Goal: Navigation & Orientation: Understand site structure

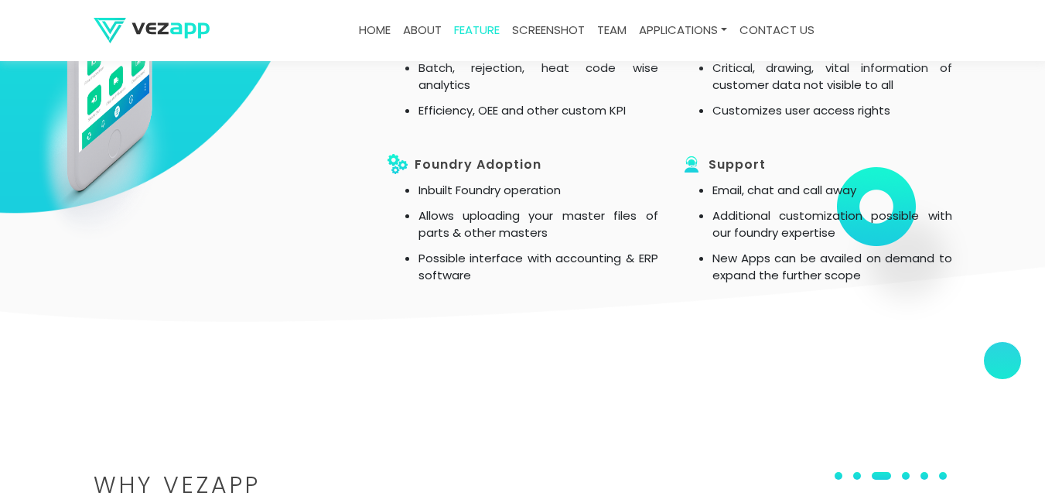
scroll to position [1621, 0]
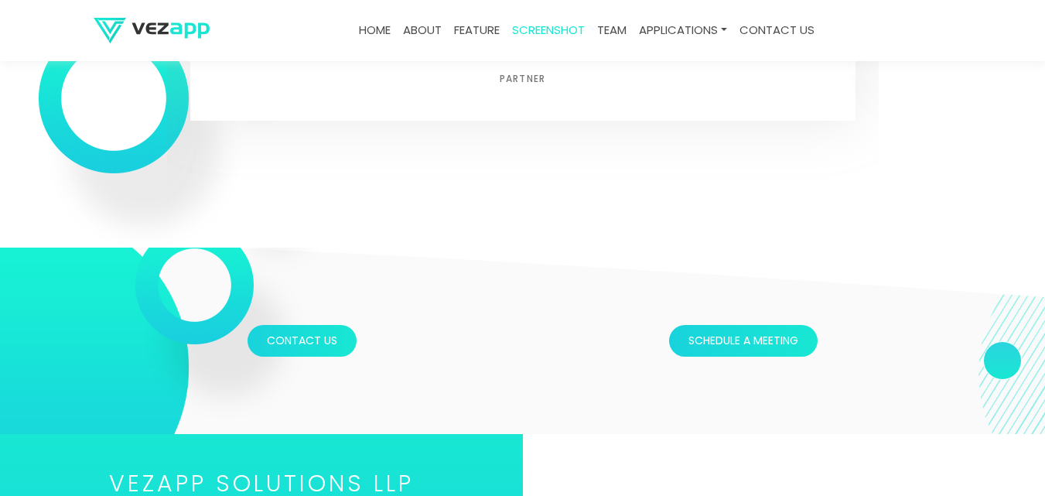
scroll to position [4538, 0]
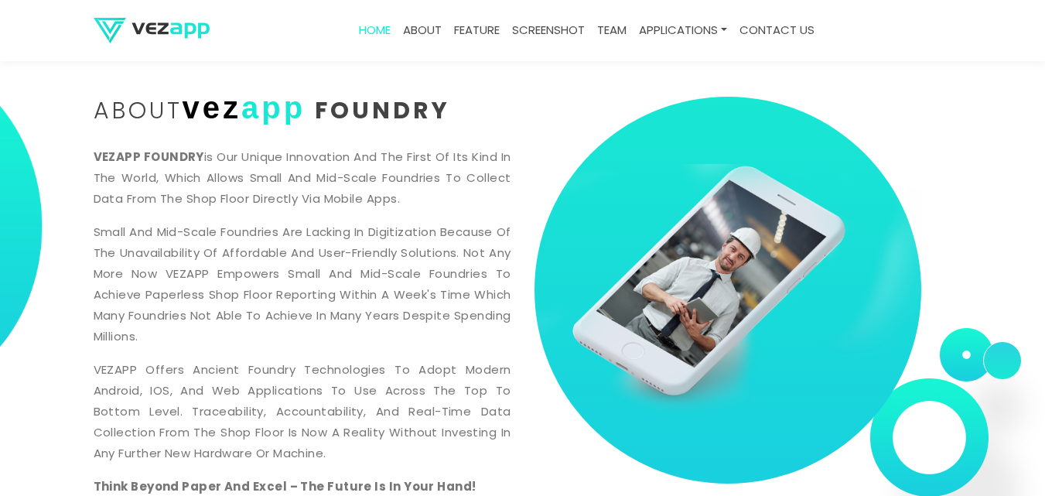
scroll to position [542, 0]
